Goal: Find specific page/section: Find specific page/section

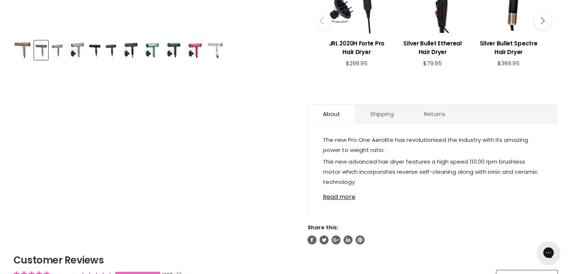
scroll to position [375, 0]
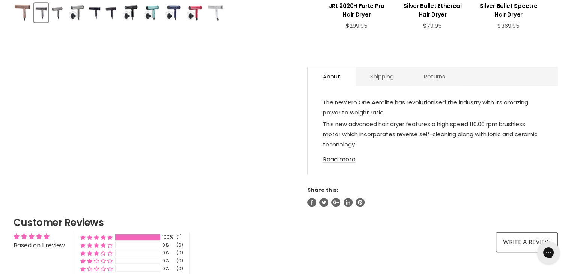
click at [340, 158] on link "Read more" at bounding box center [433, 157] width 220 height 11
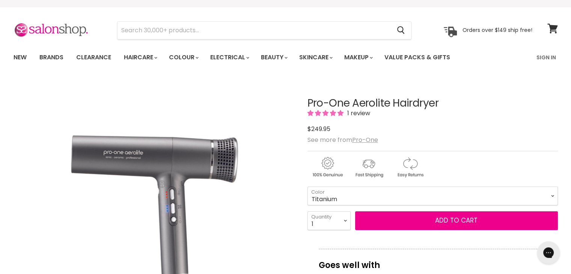
scroll to position [0, 0]
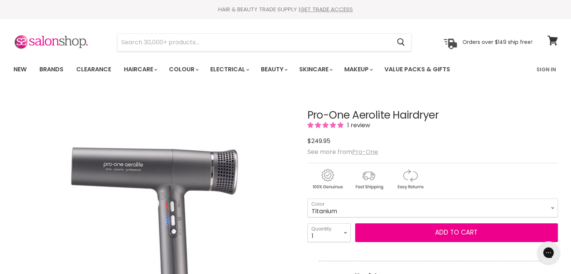
click at [361, 153] on u "Pro-One" at bounding box center [365, 151] width 26 height 9
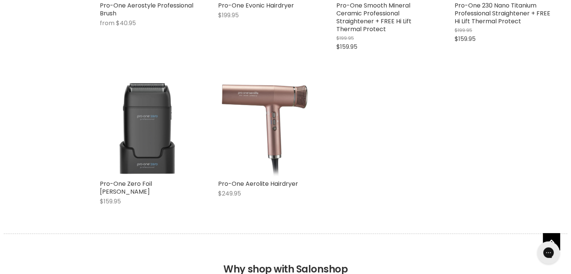
scroll to position [450, 0]
